Goal: Navigation & Orientation: Find specific page/section

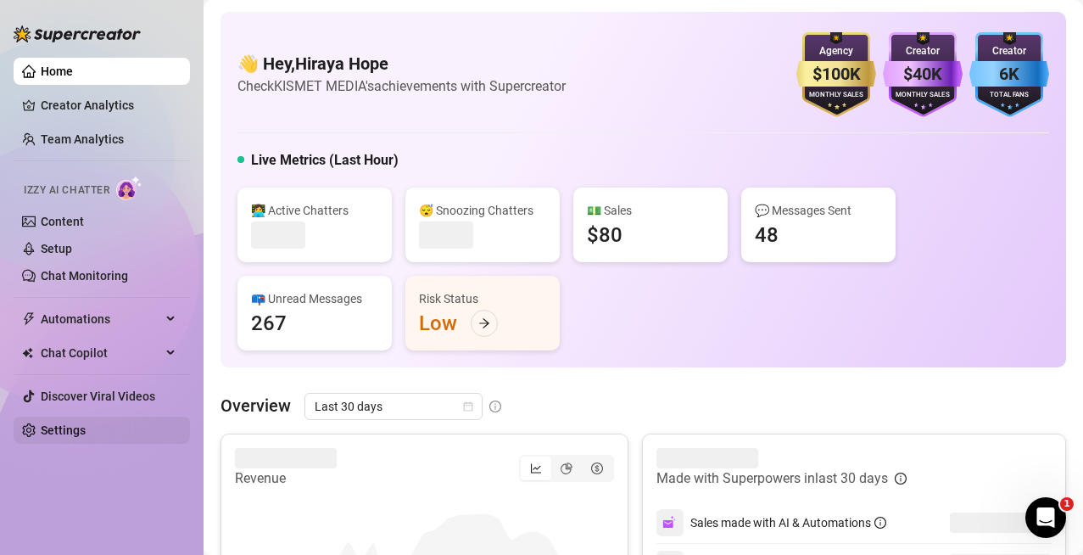
click at [86, 423] on link "Settings" at bounding box center [63, 430] width 45 height 14
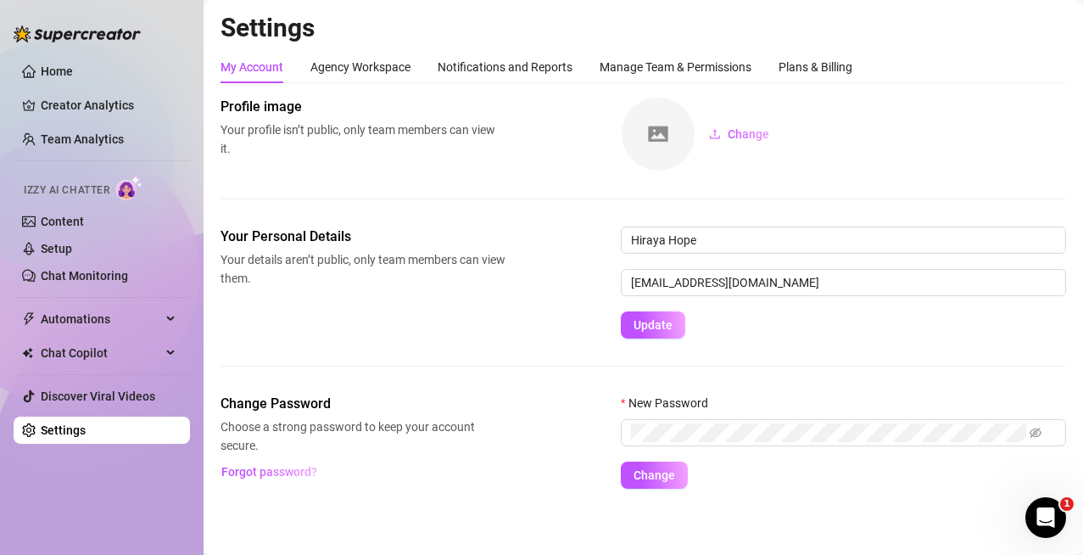
scroll to position [6, 0]
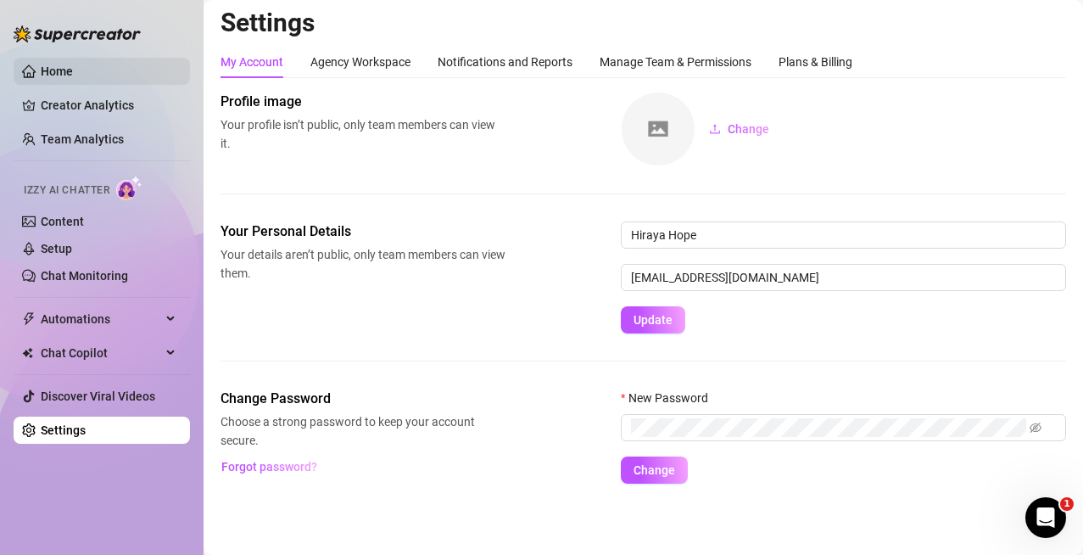
click at [73, 71] on link "Home" at bounding box center [57, 71] width 32 height 14
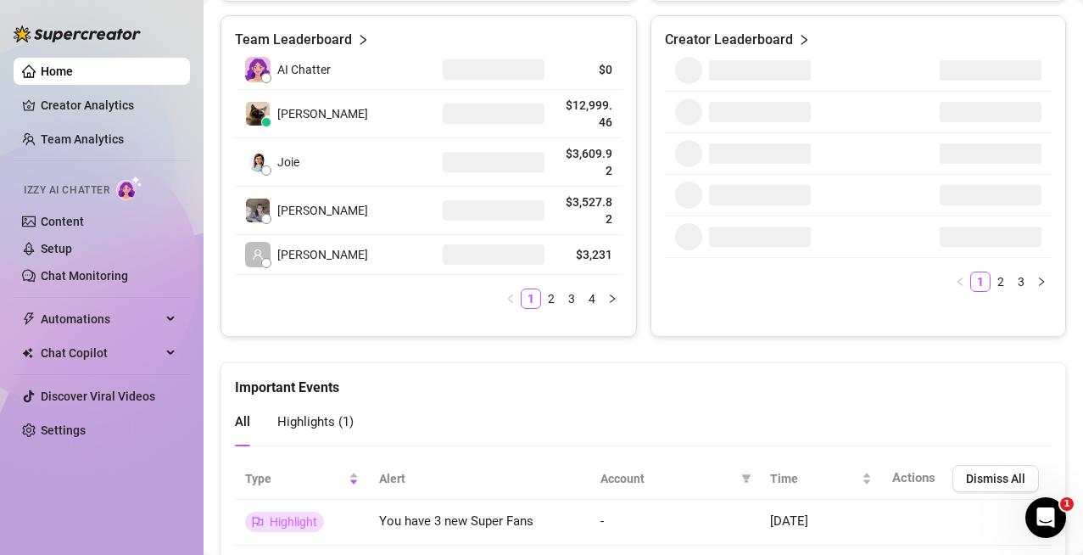
scroll to position [829, 0]
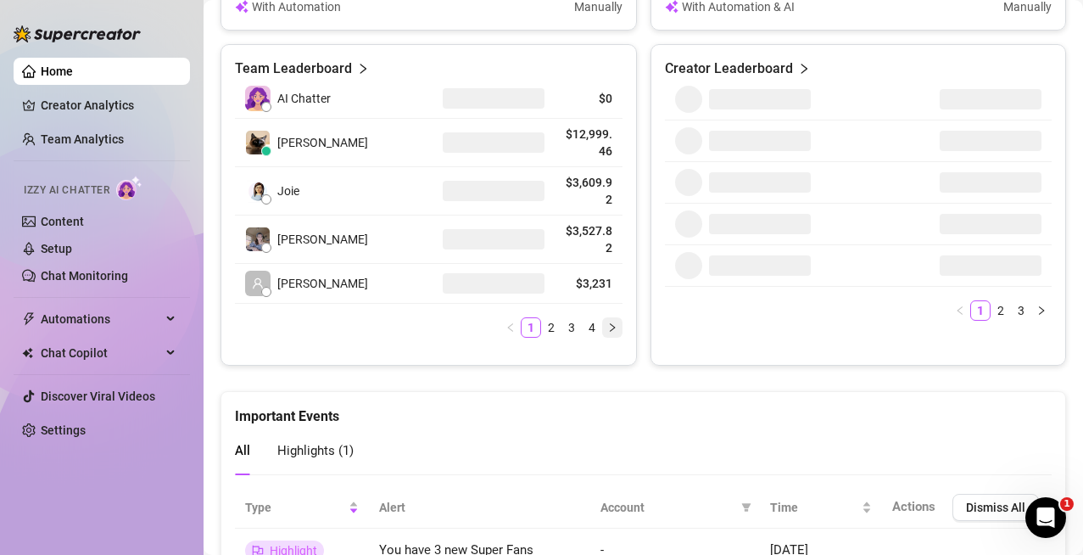
click at [613, 326] on button "button" at bounding box center [612, 327] width 20 height 20
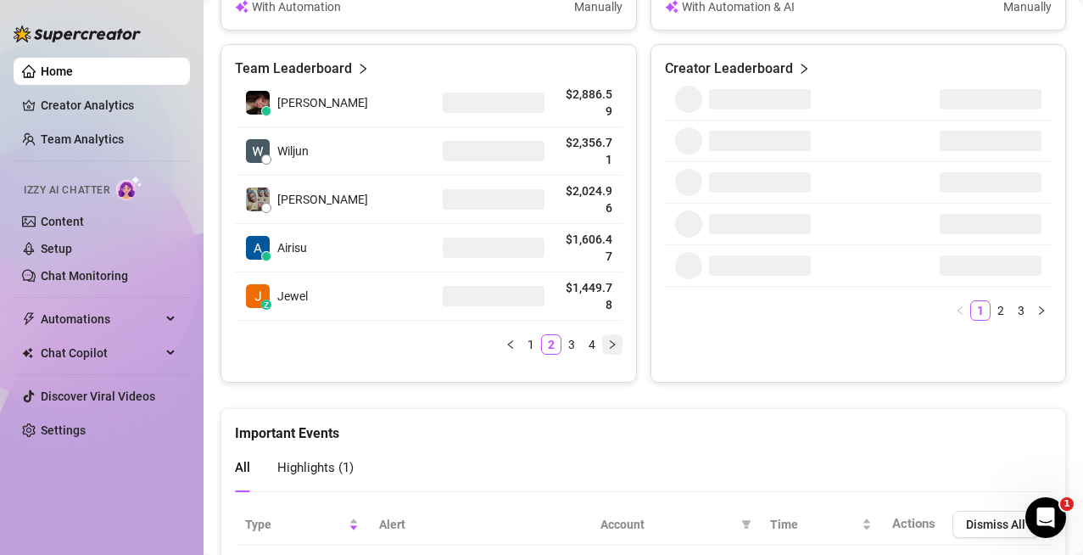
click at [613, 326] on div "[PERSON_NAME] $2,886.59 Wiljun $2,356.71 [PERSON_NAME] $2,024.96 Airisu $1,606.…" at bounding box center [429, 217] width 388 height 276
click at [607, 348] on icon "right" at bounding box center [612, 344] width 10 height 10
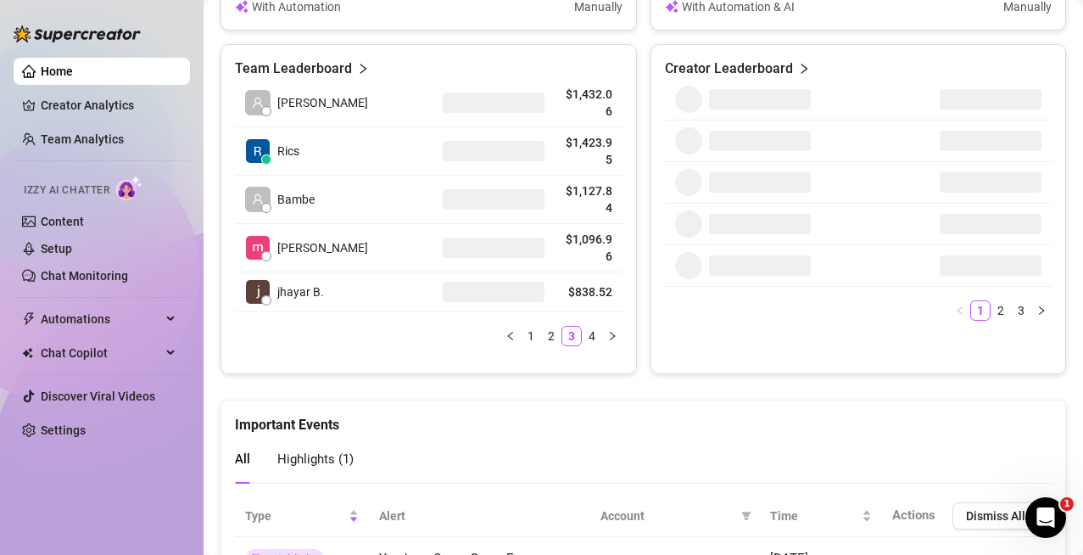
click at [601, 346] on div "[PERSON_NAME] $1,432.06 Rics $1,423.95 Bambe $1,127.84 Yen $1,096.96 jhayar B. …" at bounding box center [429, 219] width 388 height 281
click at [611, 339] on button "button" at bounding box center [612, 336] width 20 height 20
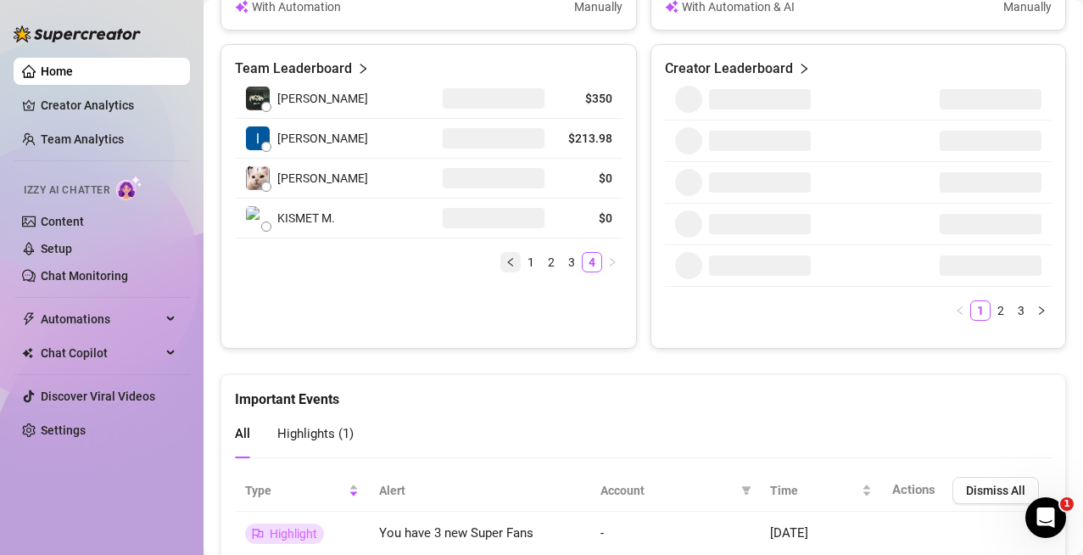
click at [507, 261] on icon "left" at bounding box center [509, 261] width 5 height 8
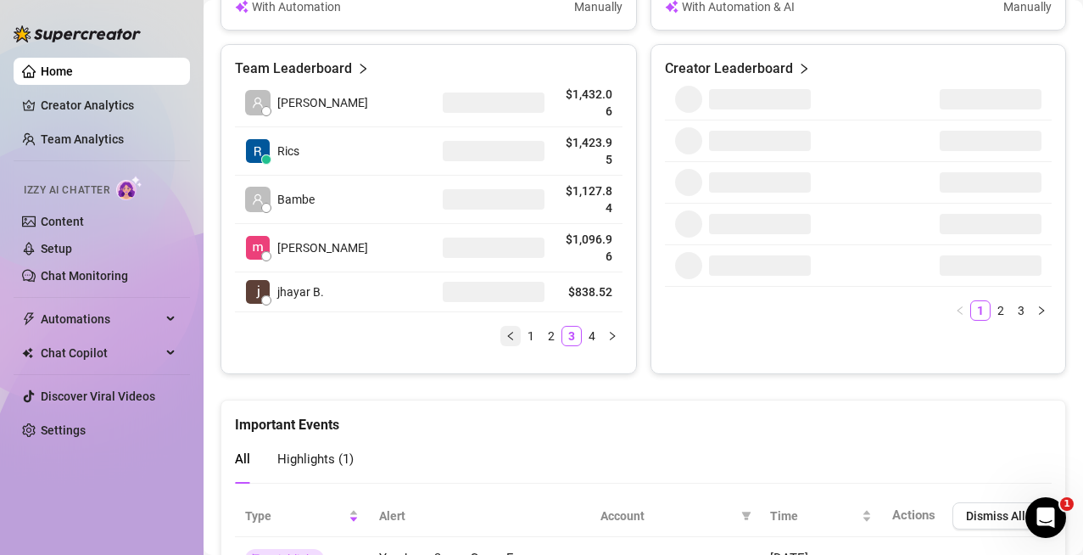
click at [500, 337] on button "button" at bounding box center [510, 336] width 20 height 20
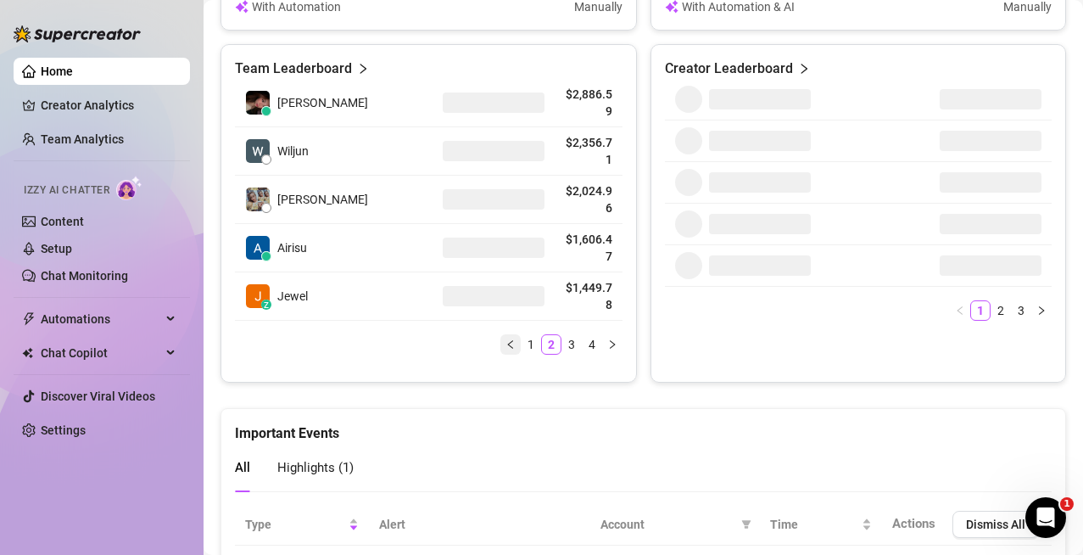
click at [501, 354] on button "button" at bounding box center [510, 344] width 20 height 20
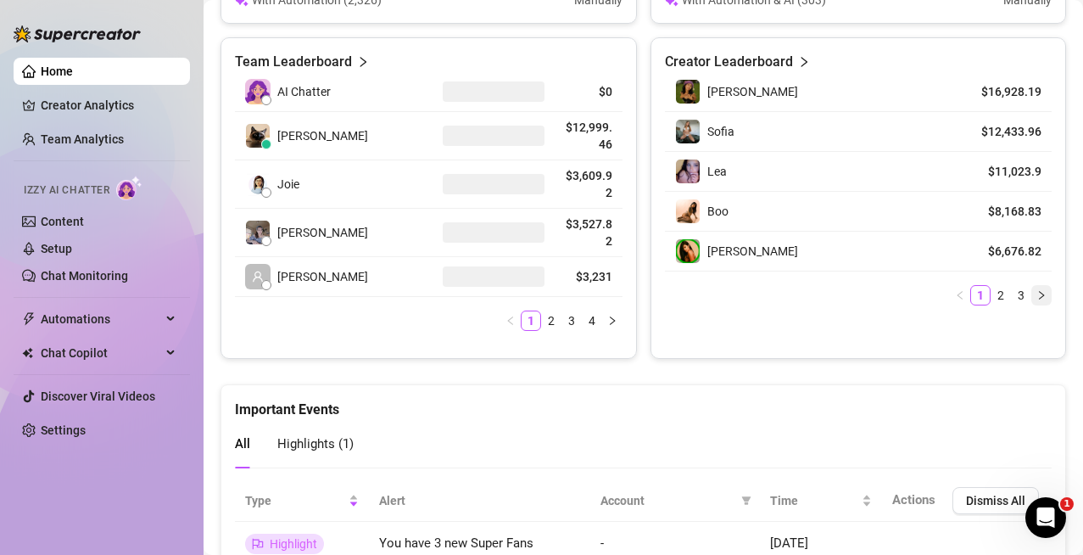
scroll to position [823, 0]
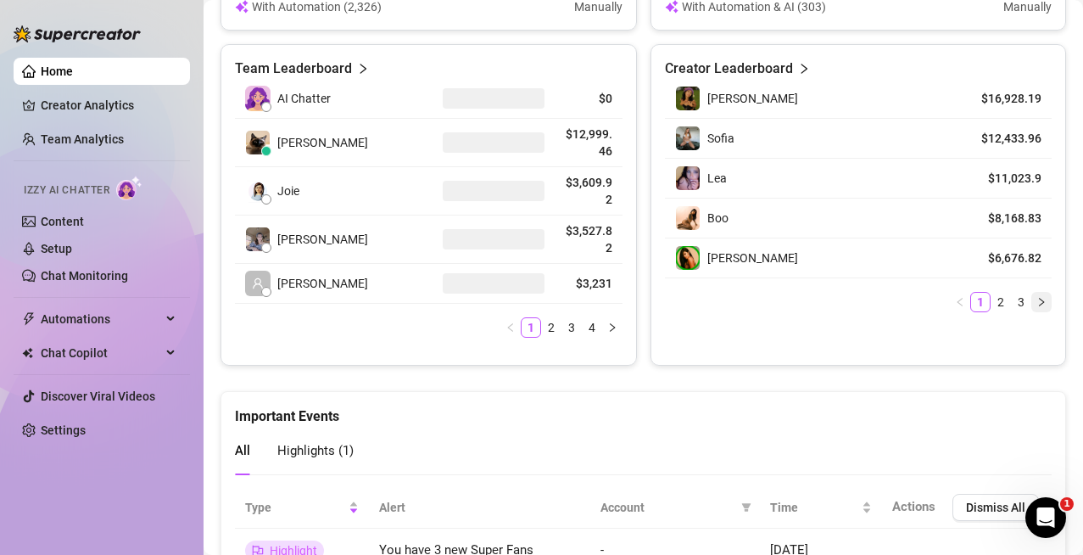
click at [1033, 305] on button "button" at bounding box center [1041, 302] width 20 height 20
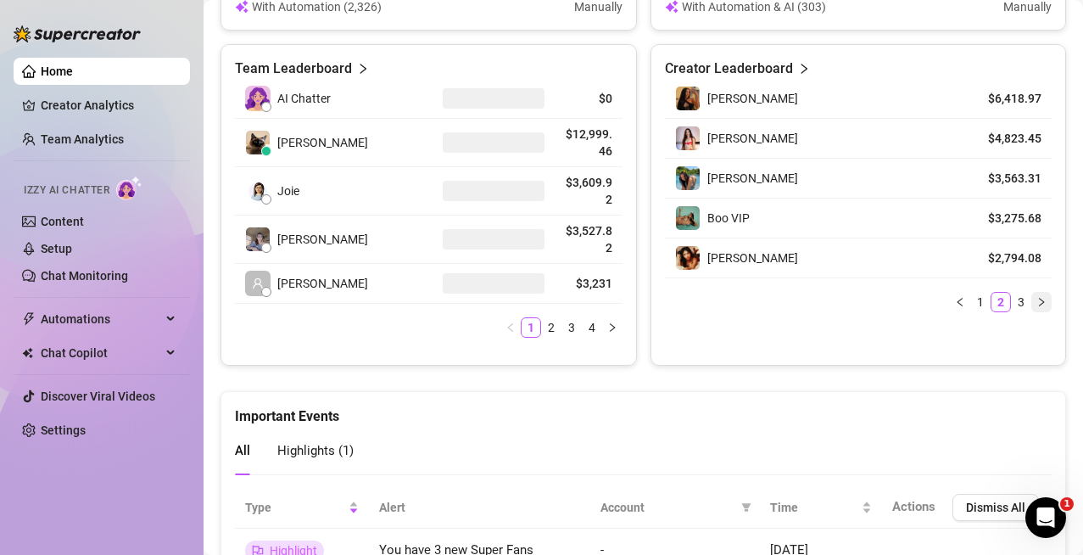
click at [1033, 305] on button "button" at bounding box center [1041, 302] width 20 height 20
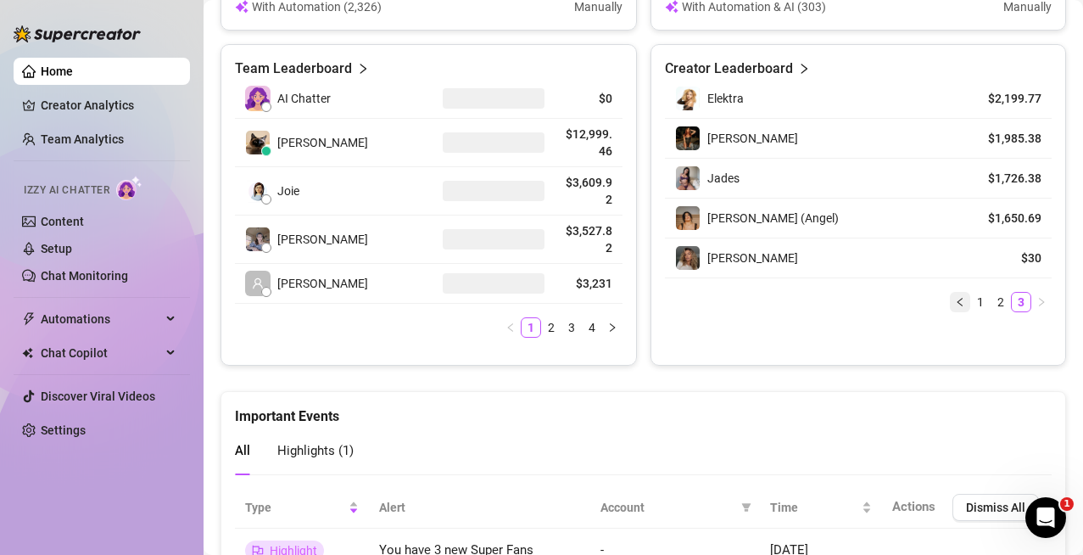
click at [957, 304] on icon "left" at bounding box center [959, 301] width 5 height 8
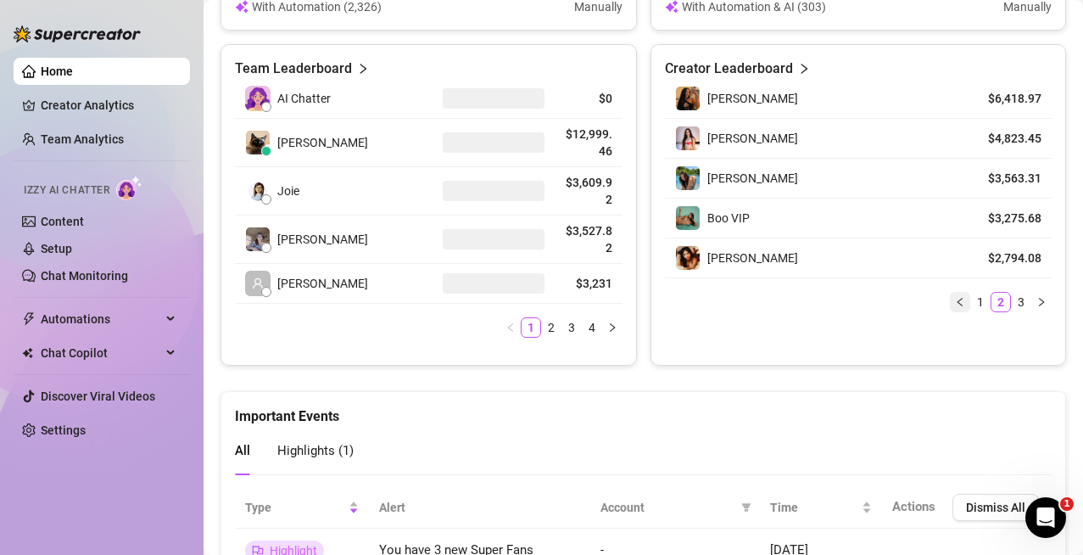
click at [957, 305] on icon "left" at bounding box center [959, 301] width 5 height 8
